Goal: Information Seeking & Learning: Learn about a topic

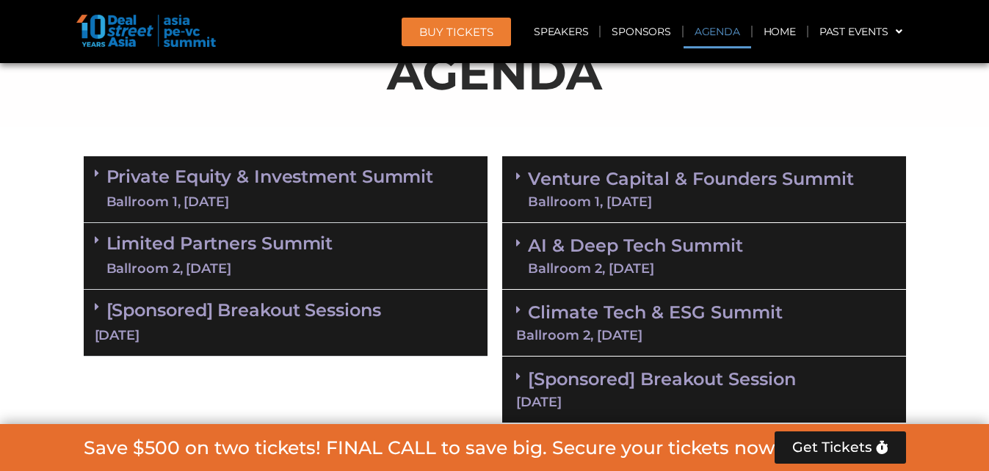
scroll to position [920, 0]
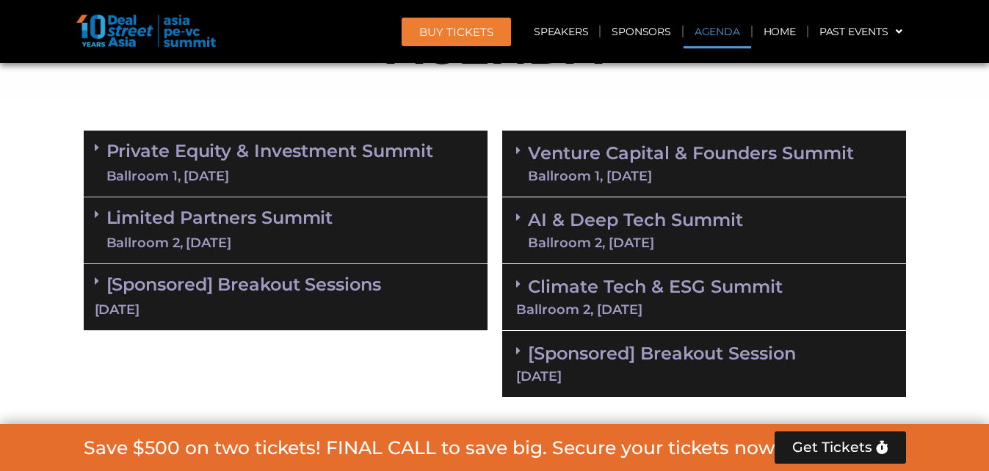
click at [275, 282] on link "[Sponsored] Breakout Sessions [DATE]" at bounding box center [286, 297] width 382 height 46
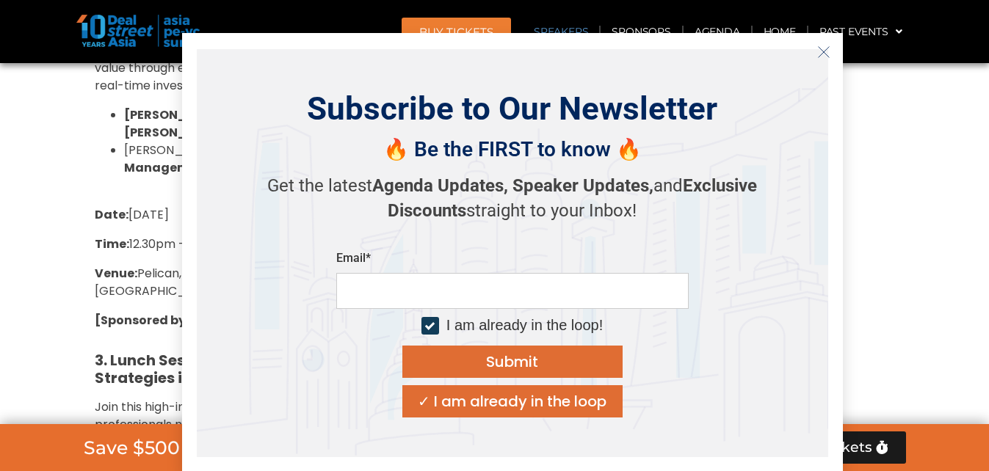
scroll to position [1948, 0]
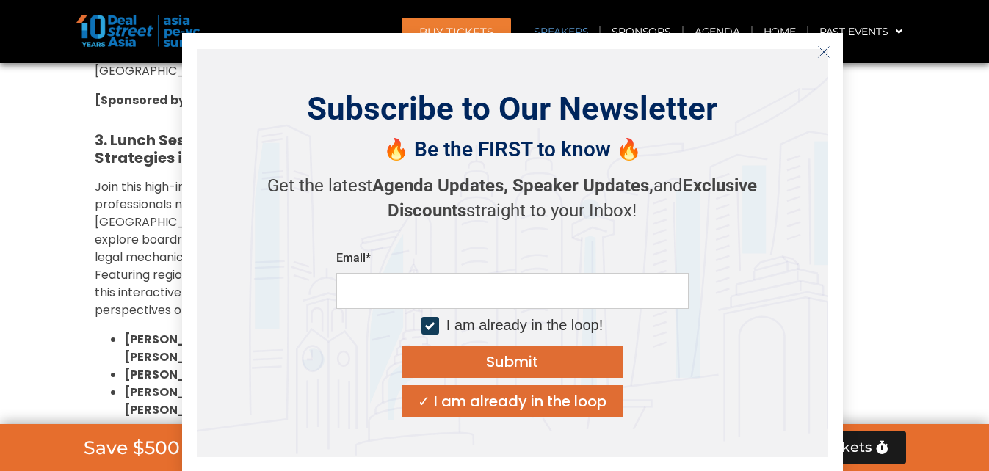
click at [829, 48] on button "Close" at bounding box center [823, 51] width 23 height 23
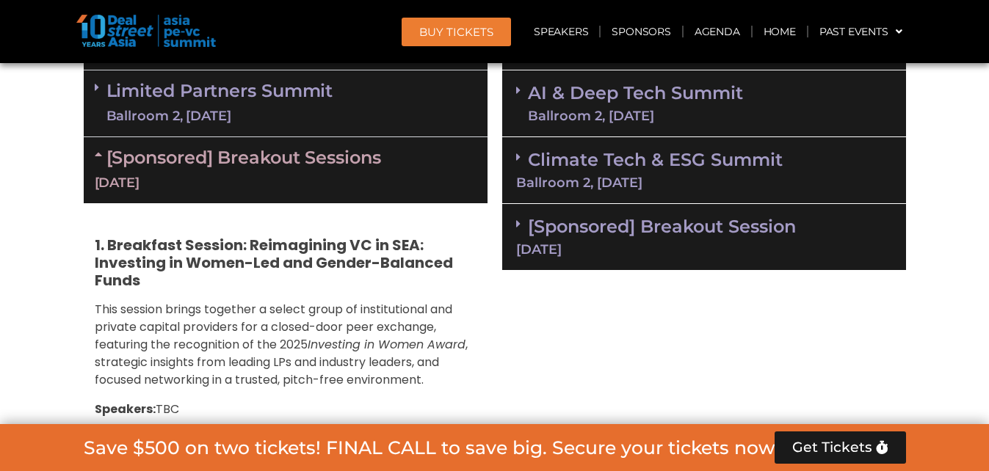
scroll to position [920, 0]
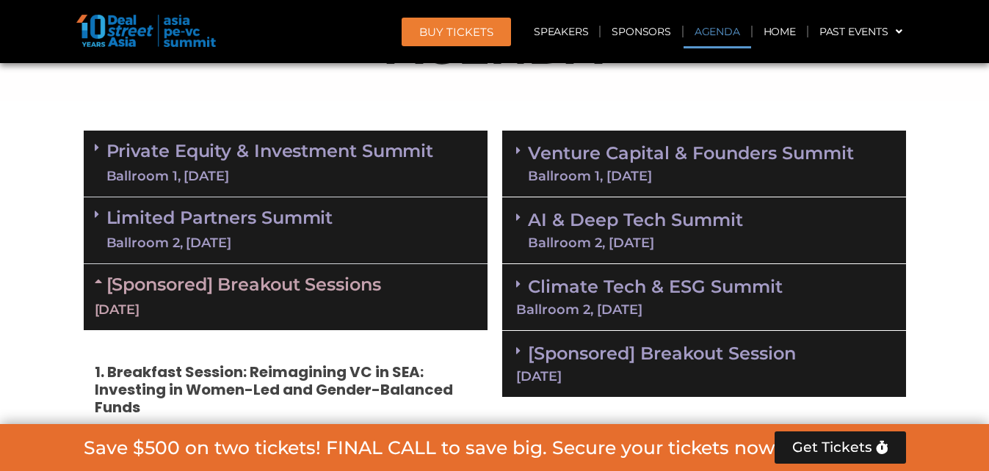
click at [628, 152] on link "Venture Capital & Founders​ Summit Ballroom 1, [DATE]" at bounding box center [691, 164] width 326 height 38
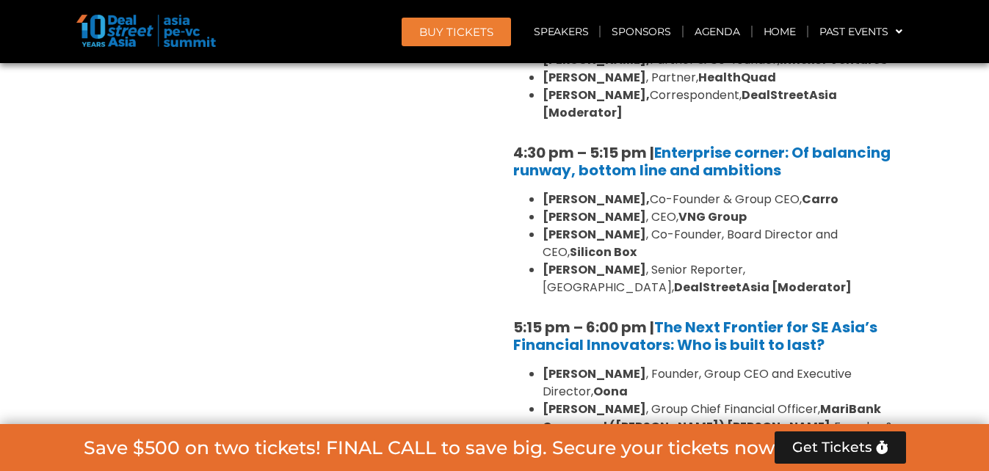
scroll to position [2756, 0]
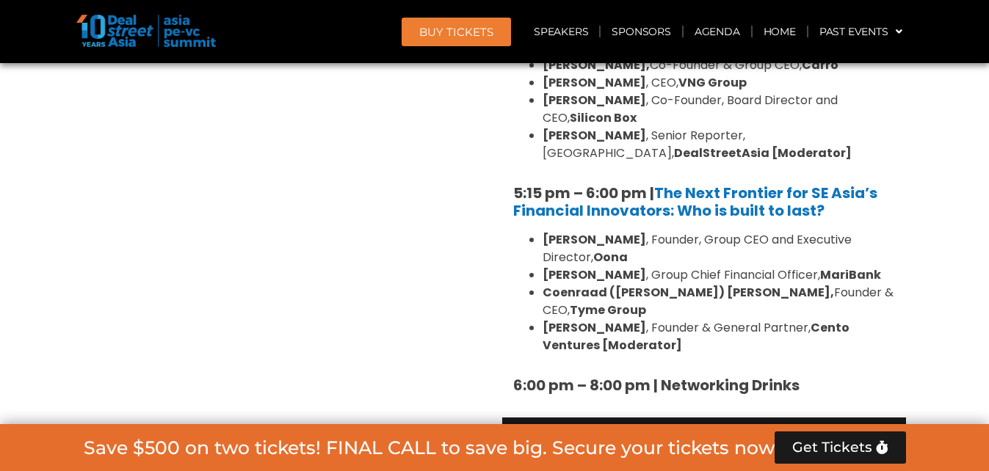
click at [756, 375] on strong "6:00 pm – 8:00 pm | Networking Drinks" at bounding box center [656, 385] width 286 height 21
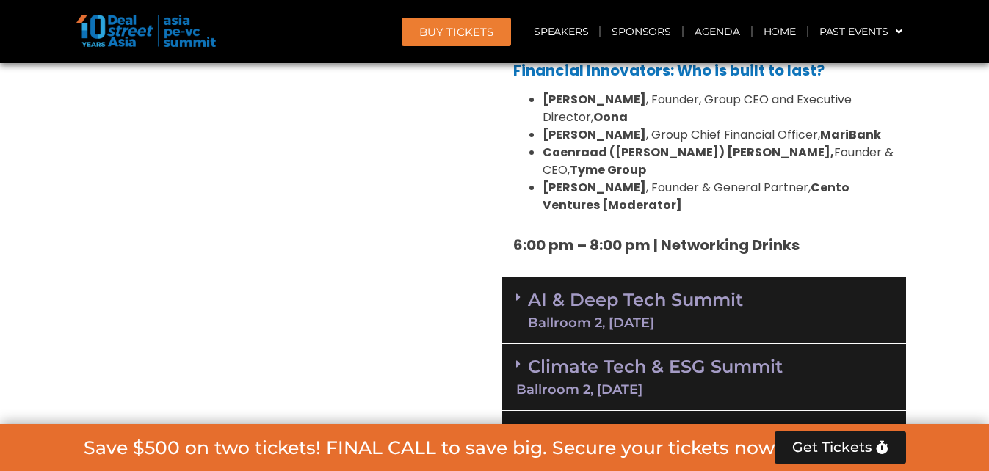
scroll to position [2902, 0]
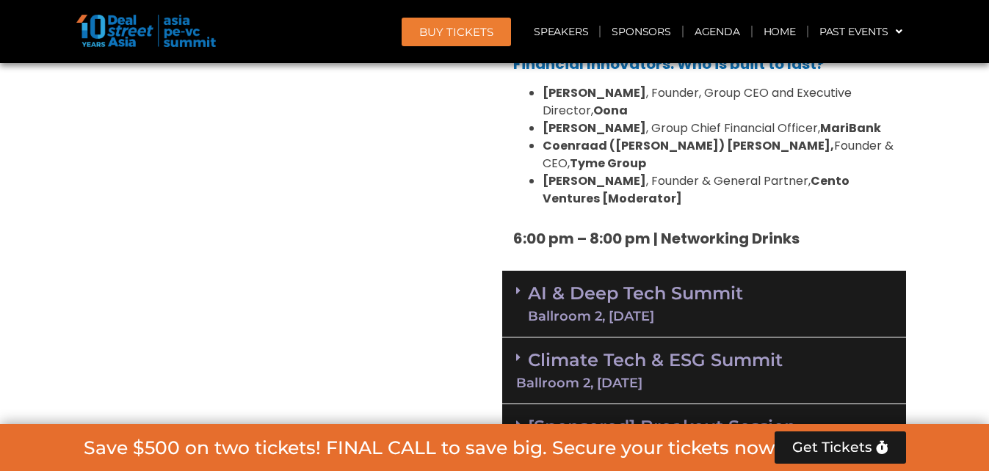
click at [720, 416] on link "[Sponsored] Breakout Session [DATE]" at bounding box center [704, 436] width 376 height 40
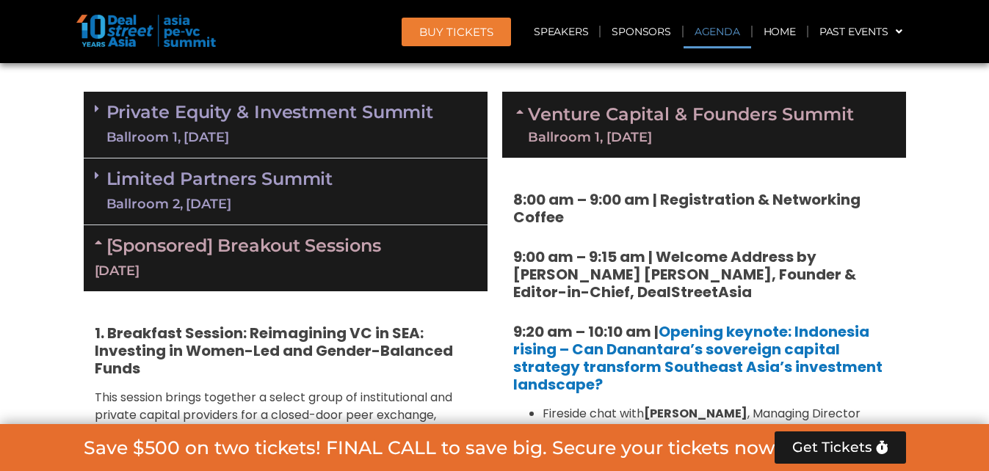
scroll to position [920, 0]
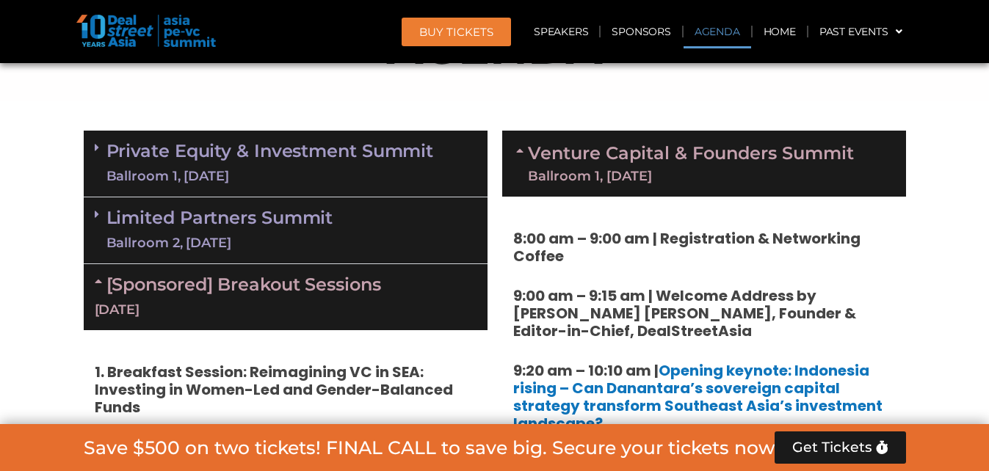
click at [226, 283] on link "[Sponsored] Breakout Sessions [DATE]" at bounding box center [286, 297] width 382 height 46
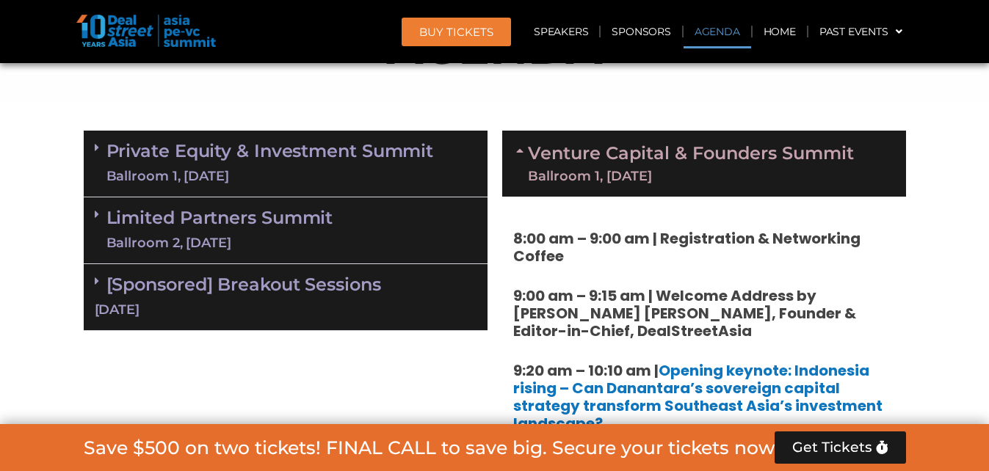
click at [230, 283] on link "[Sponsored] Breakout Sessions [DATE]" at bounding box center [286, 297] width 382 height 46
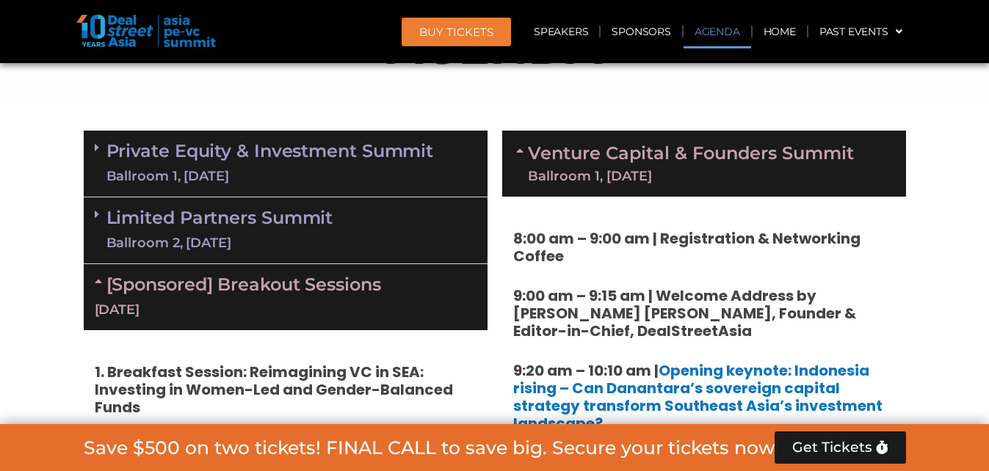
click at [262, 219] on link "Limited Partners [GEOGRAPHIC_DATA] 2, [DATE]" at bounding box center [219, 230] width 227 height 44
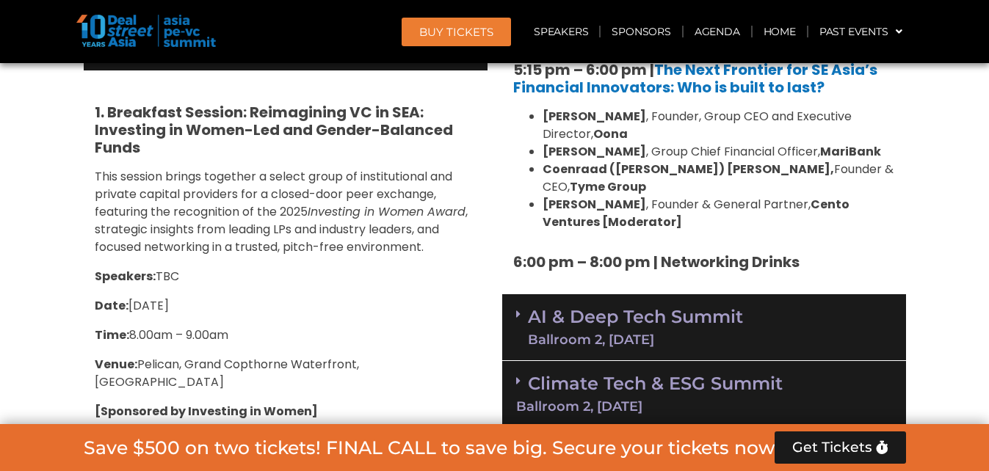
scroll to position [2829, 0]
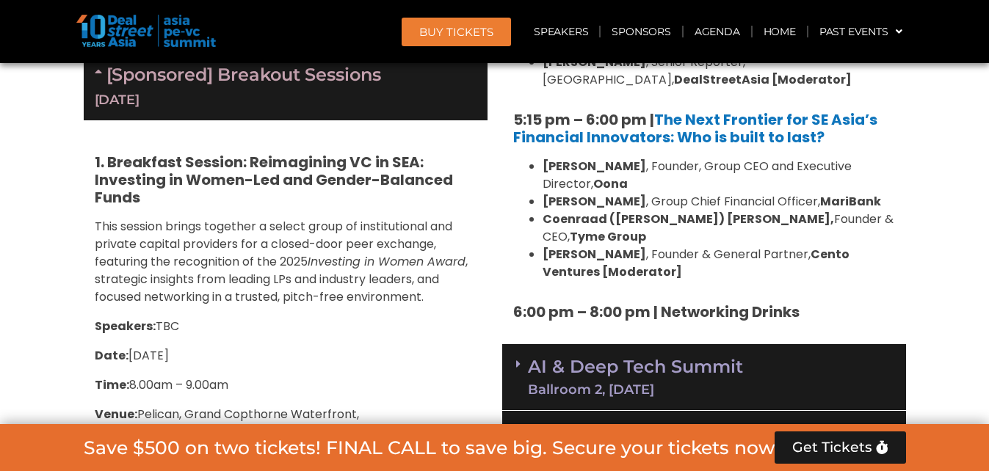
click at [679, 344] on div "AI & Deep Tech Summit Ballroom 2, [DATE]" at bounding box center [704, 377] width 404 height 67
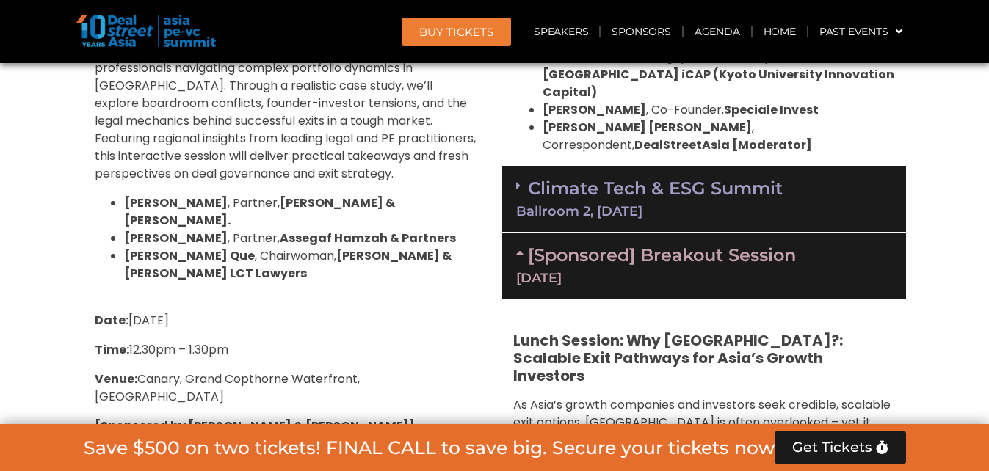
scroll to position [3636, 0]
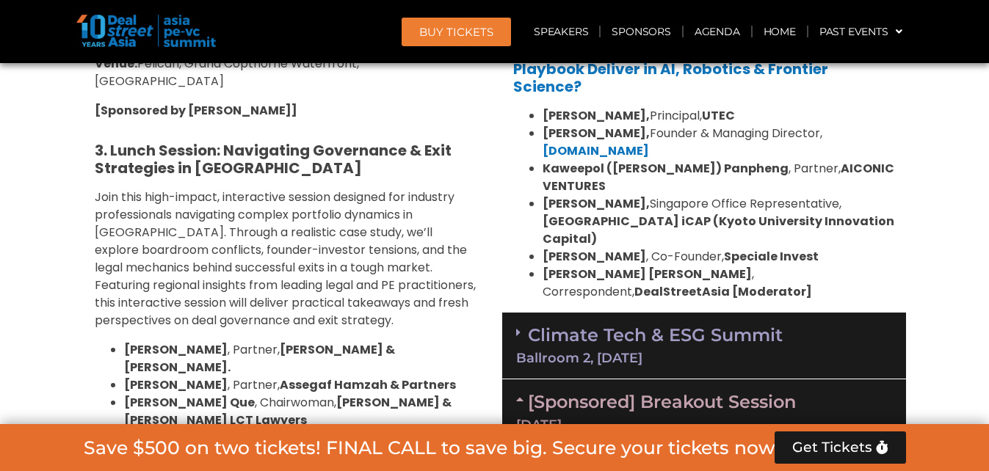
click at [658, 391] on link "[Sponsored] Breakout Session [DATE]" at bounding box center [704, 411] width 376 height 40
click at [664, 391] on link "[Sponsored] Breakout Session [DATE]" at bounding box center [704, 411] width 376 height 40
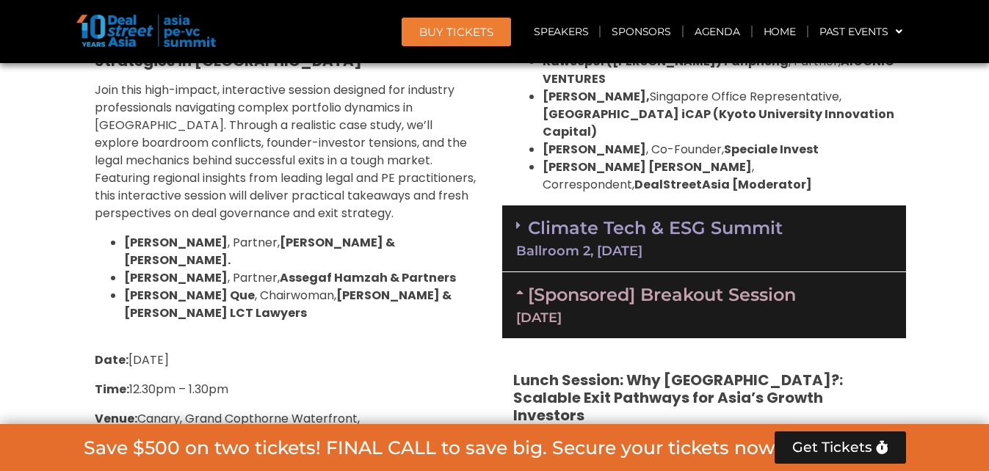
scroll to position [3890, 0]
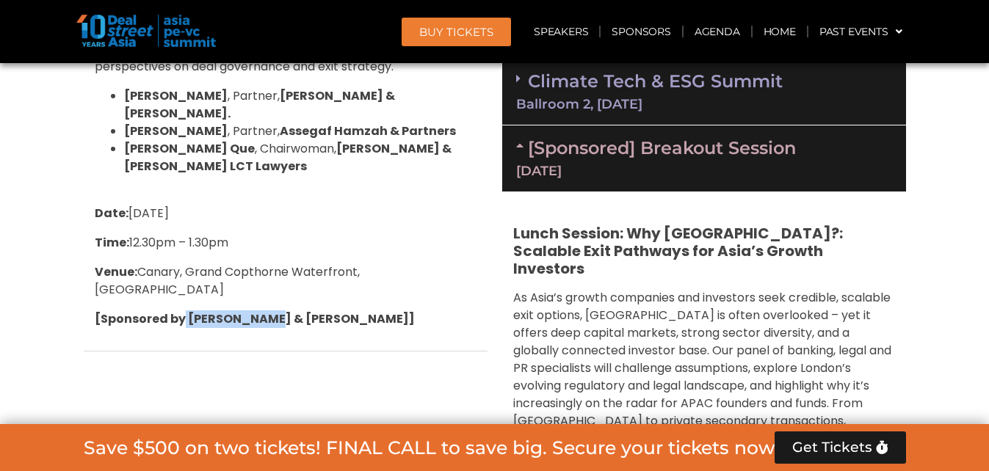
drag, startPoint x: 184, startPoint y: 105, endPoint x: 267, endPoint y: 109, distance: 83.1
click at [267, 310] on strong "[Sponsored by [PERSON_NAME] & [PERSON_NAME]]" at bounding box center [255, 318] width 320 height 17
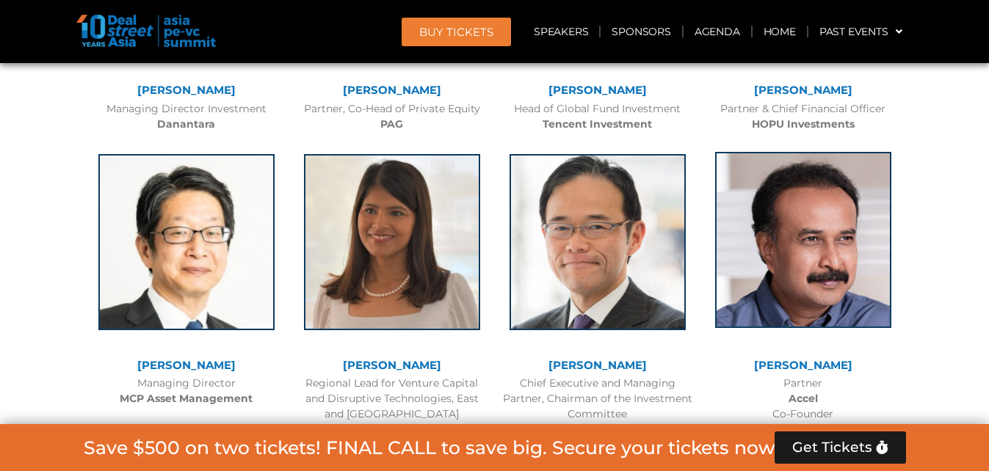
scroll to position [5285, 0]
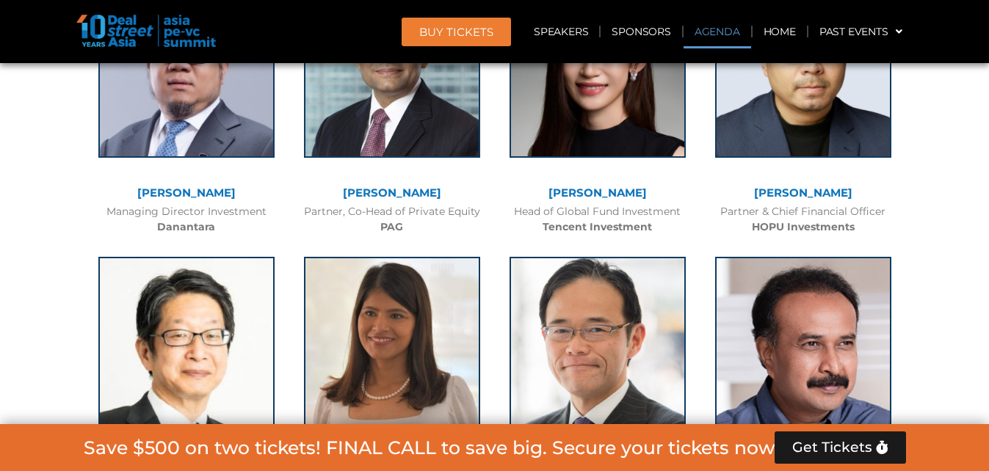
click at [722, 34] on link "Agenda" at bounding box center [717, 32] width 68 height 34
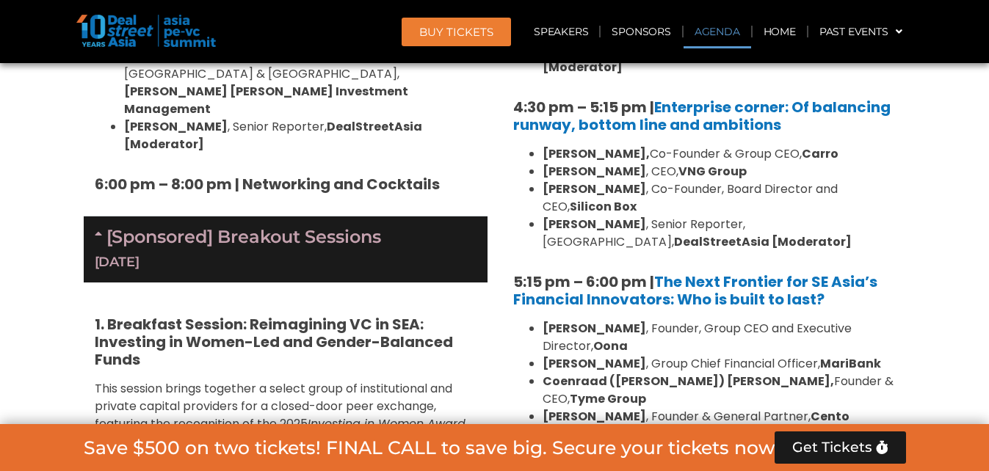
scroll to position [847, 0]
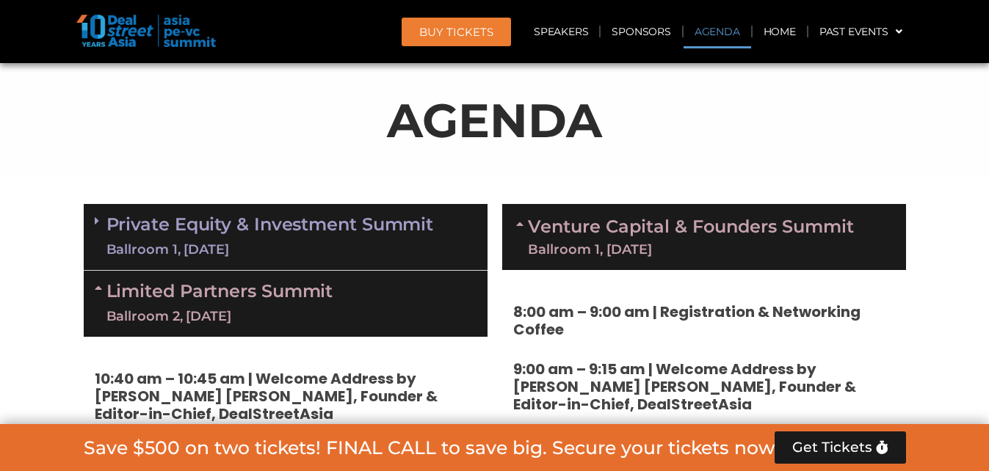
click at [653, 228] on link "Venture Capital & Founders​ Summit Ballroom 1, [DATE]" at bounding box center [691, 237] width 326 height 38
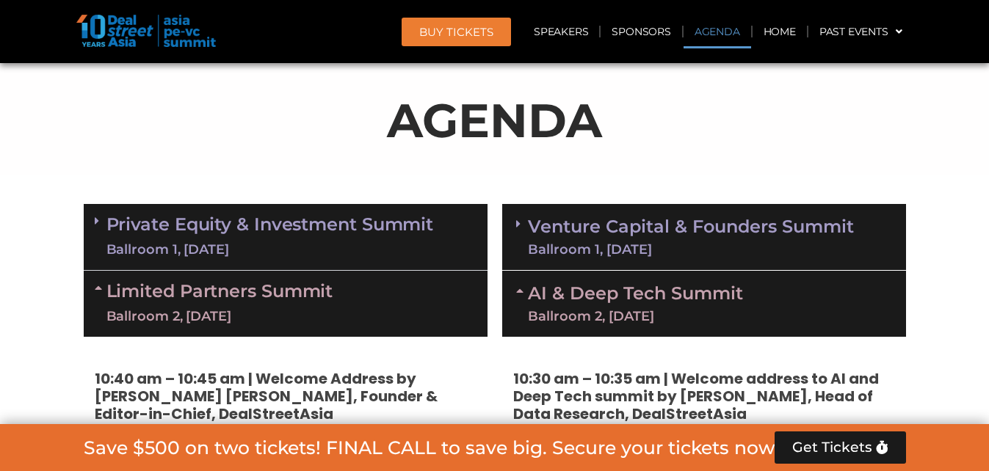
click at [655, 224] on link "Venture Capital & Founders​ Summit Ballroom 1, [DATE]" at bounding box center [691, 237] width 326 height 38
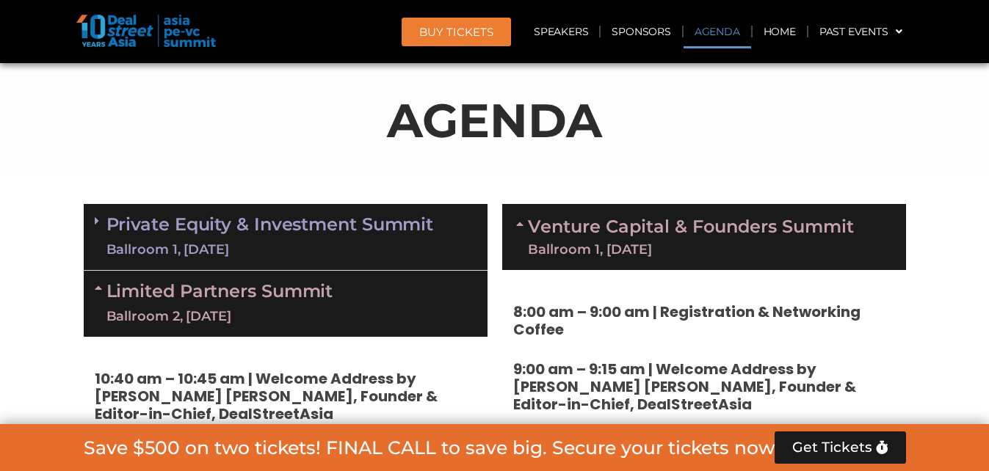
click at [175, 220] on link "Private Equity & Investment Summit Ballroom 1, [DATE]" at bounding box center [269, 237] width 327 height 44
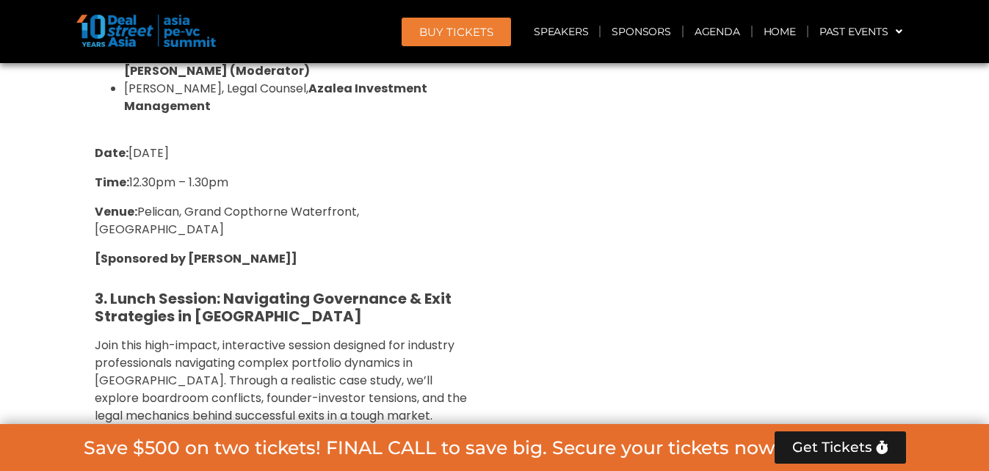
scroll to position [5902, 0]
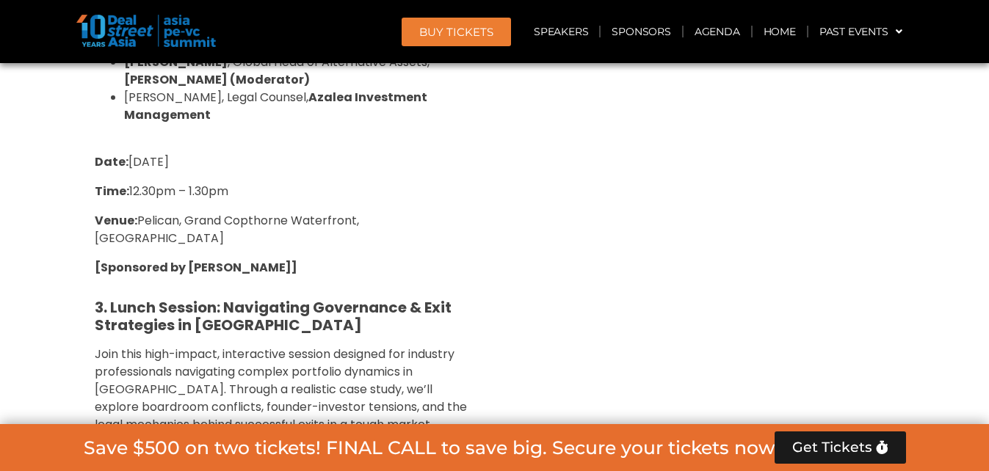
click at [366, 269] on div "1. Breakfast Session: Reimagining VC in SEA: Investing in Women-Led and Gender-…" at bounding box center [286, 116] width 404 height 1293
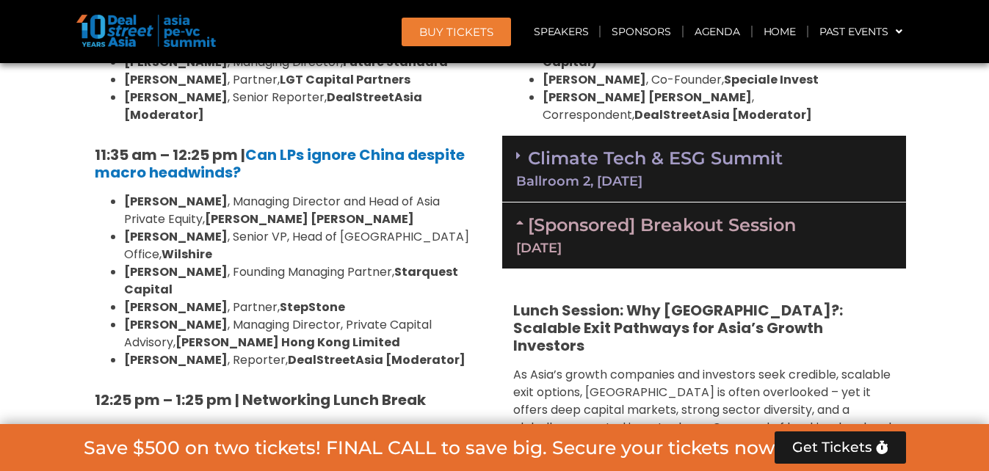
scroll to position [3773, 0]
